Goal: Task Accomplishment & Management: Manage account settings

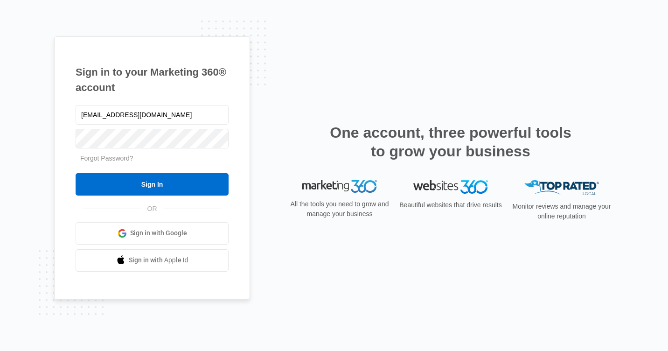
type input "[EMAIL_ADDRESS][DOMAIN_NAME]"
click at [76, 173] on input "Sign In" at bounding box center [152, 184] width 153 height 22
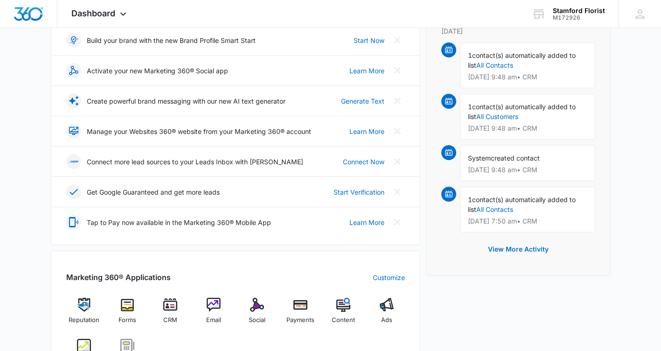
scroll to position [280, 0]
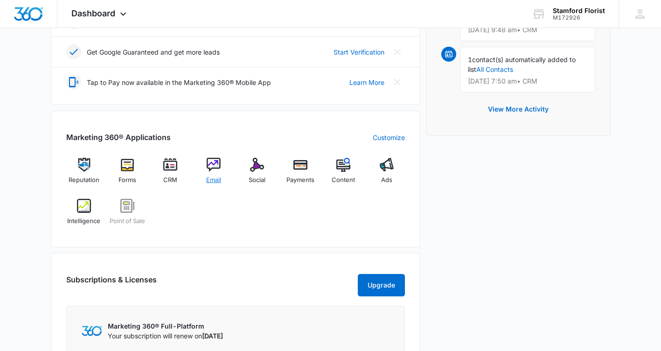
click at [220, 166] on img at bounding box center [214, 165] width 14 height 14
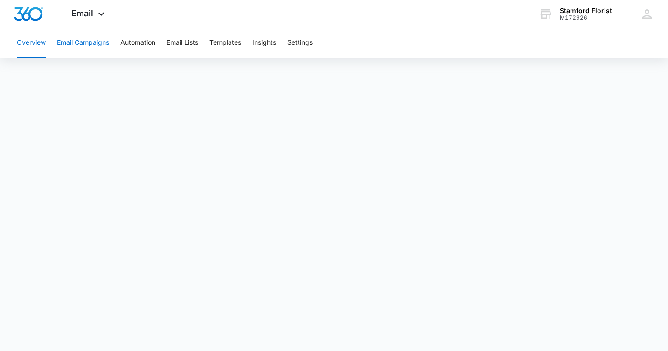
click at [88, 40] on button "Email Campaigns" at bounding box center [83, 43] width 52 height 30
